Goal: Task Accomplishment & Management: Use online tool/utility

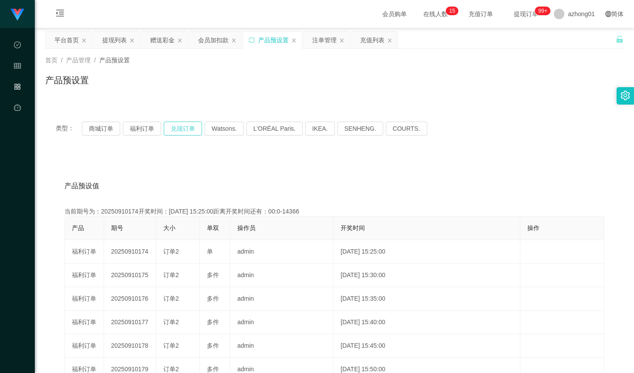
click at [189, 131] on button "兑现订单" at bounding box center [183, 128] width 38 height 14
click at [145, 136] on div "类型： 商城订单 福利订单 兑现订单 Watsons. L'ORÉAL Paris. IKEA. [GEOGRAPHIC_DATA]. COURTS." at bounding box center [334, 128] width 578 height 35
click at [146, 130] on button "福利订单" at bounding box center [142, 128] width 38 height 14
click at [168, 41] on div "赠送彩金" at bounding box center [162, 40] width 24 height 17
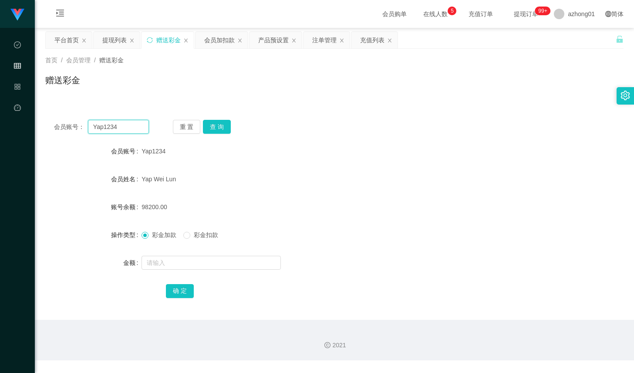
click at [133, 124] on input "Yap1234" at bounding box center [118, 127] width 61 height 14
paste input "Jimmy0303"
type input "Jimmy0303"
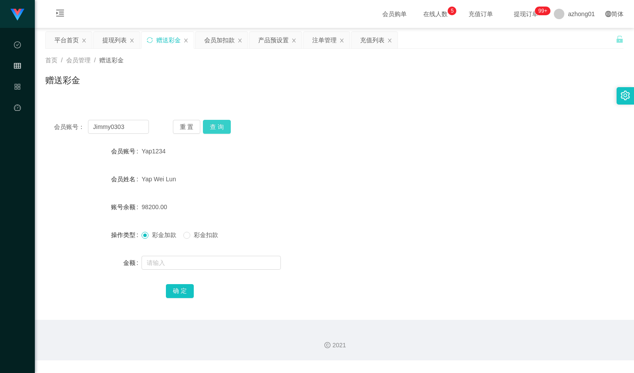
click at [216, 128] on button "查 询" at bounding box center [217, 127] width 28 height 14
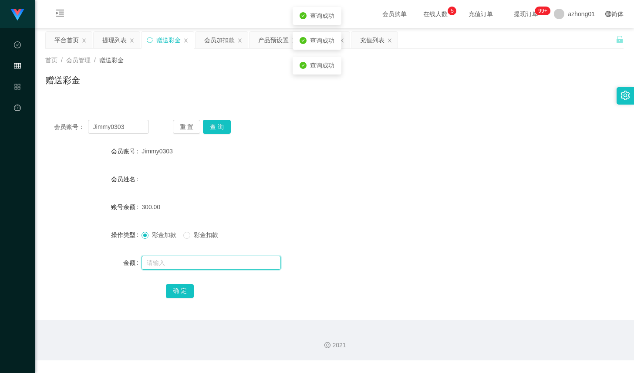
click at [195, 263] on input "text" at bounding box center [210, 263] width 139 height 14
type input "400"
click at [188, 289] on button "确 定" at bounding box center [180, 291] width 28 height 14
